Goal: Information Seeking & Learning: Learn about a topic

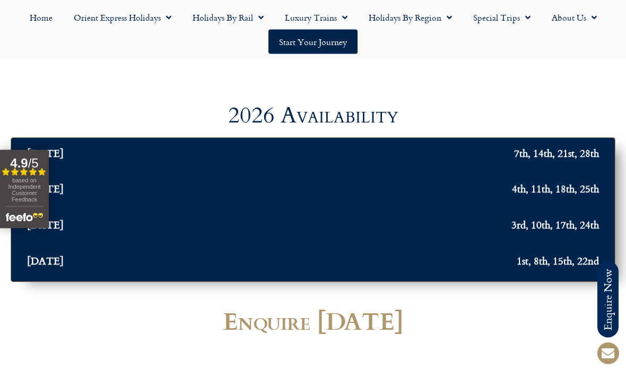
scroll to position [3926, 0]
click at [247, 16] on link "Holidays by Rail" at bounding box center [228, 17] width 92 height 24
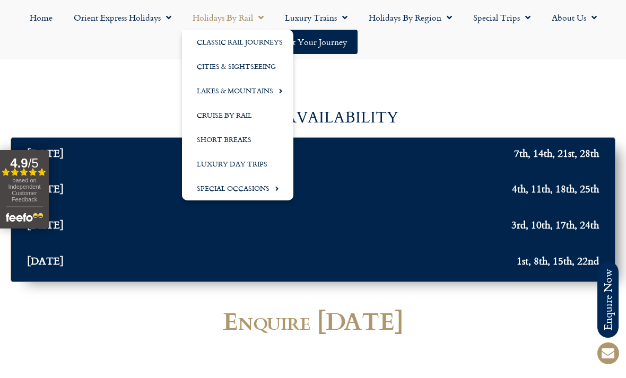
click at [214, 86] on link "Lakes & Mountains" at bounding box center [237, 90] width 111 height 24
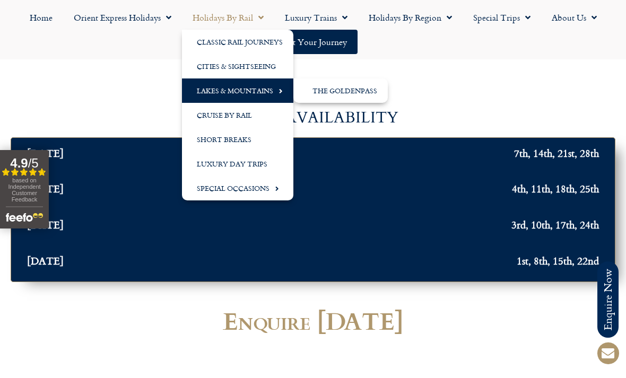
click at [339, 90] on link "The GoldenPass" at bounding box center [340, 90] width 94 height 24
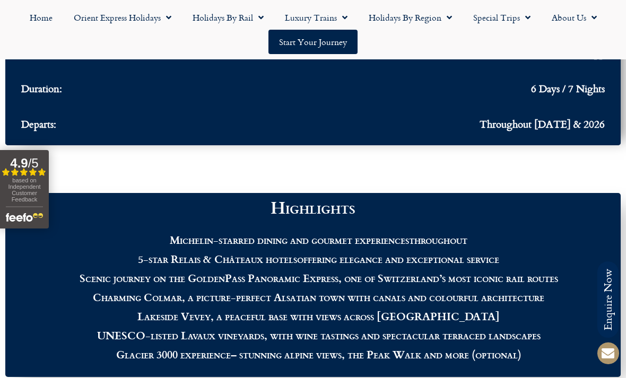
scroll to position [1034, 0]
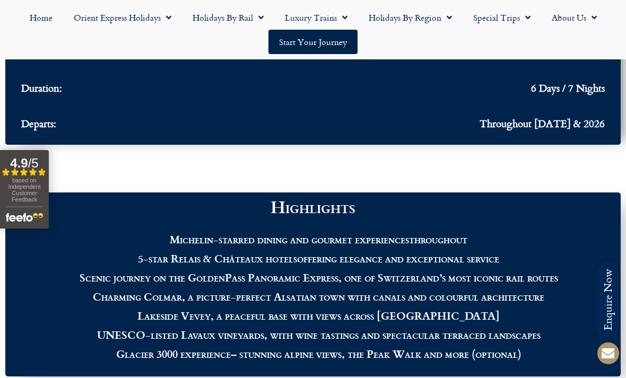
click at [228, 19] on link "Holidays by Rail" at bounding box center [228, 17] width 92 height 24
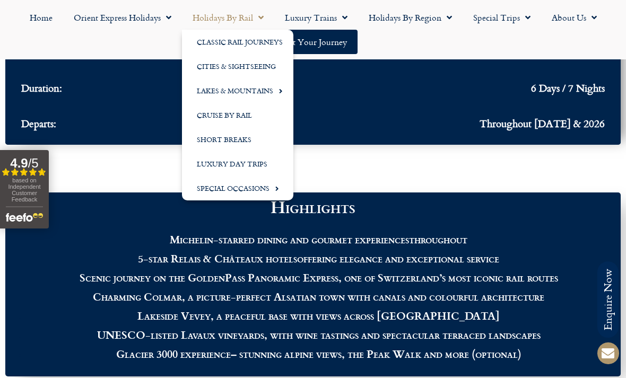
click at [217, 69] on link "Cities & Sightseeing" at bounding box center [237, 66] width 111 height 24
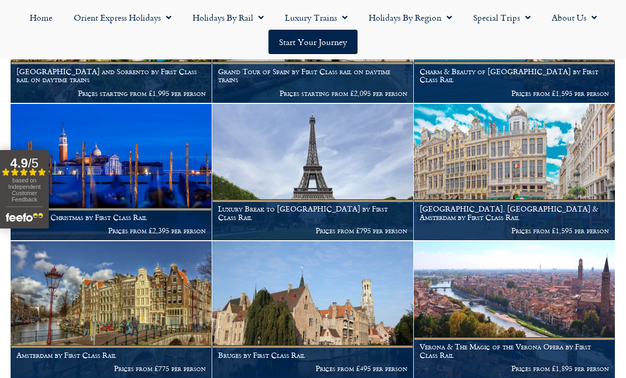
scroll to position [3260, 0]
